Goal: Information Seeking & Learning: Learn about a topic

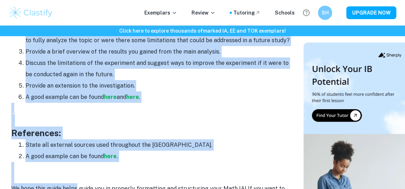
scroll to position [1027, 0]
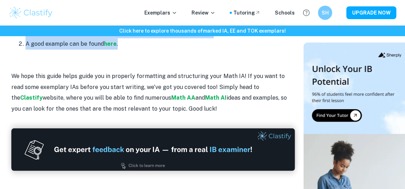
drag, startPoint x: 11, startPoint y: 120, endPoint x: 124, endPoint y: 47, distance: 133.9
copy div "Cover page: Include the title of your paper. This should include the main topic…"
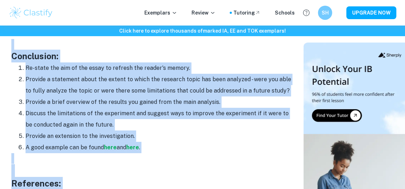
scroll to position [864, 0]
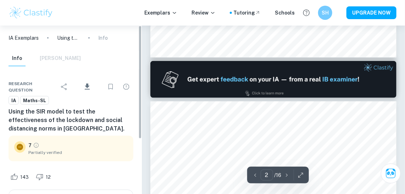
type input "1"
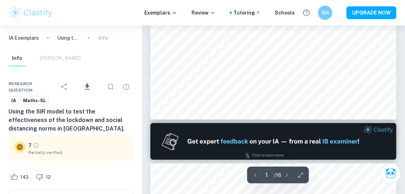
scroll to position [215, 0]
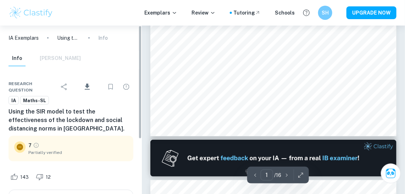
drag, startPoint x: 137, startPoint y: 58, endPoint x: 137, endPoint y: 51, distance: 7.1
click at [137, 51] on div "Info [PERSON_NAME]" at bounding box center [71, 60] width 136 height 18
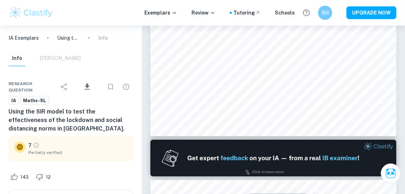
click at [27, 13] on img at bounding box center [31, 13] width 45 height 14
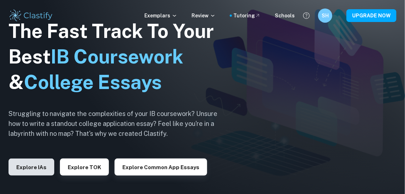
click at [41, 164] on button "Explore IAs" at bounding box center [32, 167] width 46 height 17
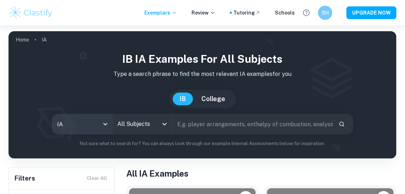
click at [95, 128] on body "We value your privacy We use cookies to enhance your browsing experience, serve…" at bounding box center [202, 123] width 405 height 194
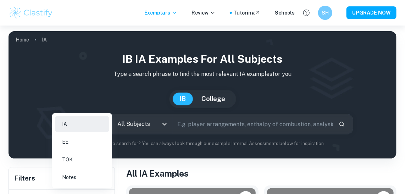
click at [146, 123] on div at bounding box center [202, 97] width 405 height 194
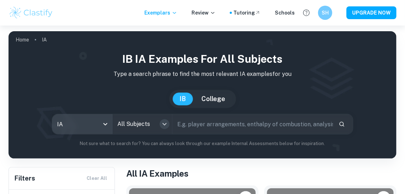
click at [162, 124] on icon "Open" at bounding box center [164, 124] width 9 height 9
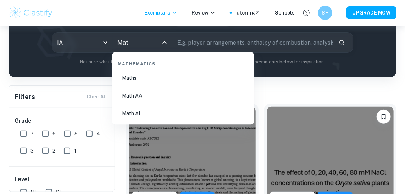
scroll to position [82, 0]
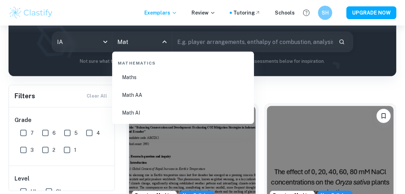
type input "Mat"
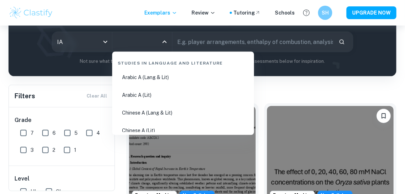
click at [151, 40] on input "All Subjects" at bounding box center [137, 41] width 43 height 13
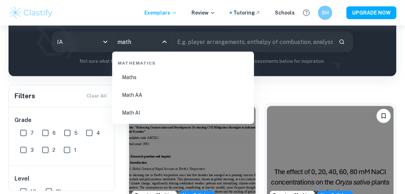
type input "math"
